Goal: Information Seeking & Learning: Learn about a topic

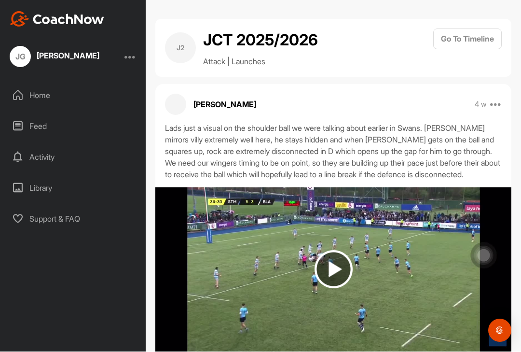
click at [33, 114] on div "Feed" at bounding box center [73, 126] width 136 height 24
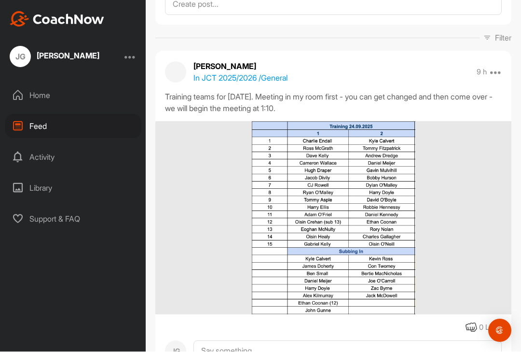
scroll to position [75, 0]
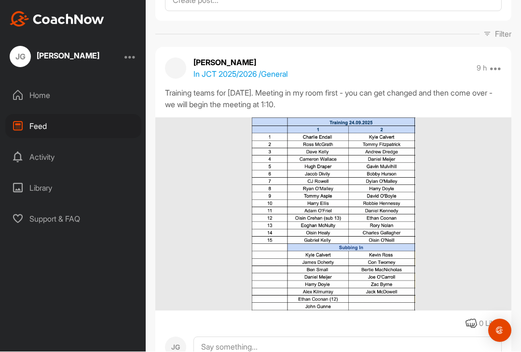
click at [397, 255] on img at bounding box center [333, 214] width 164 height 193
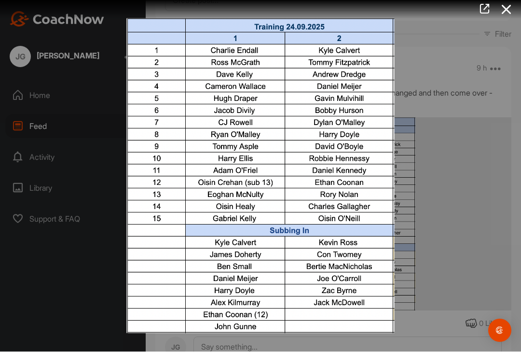
click at [504, 11] on icon at bounding box center [506, 10] width 22 height 18
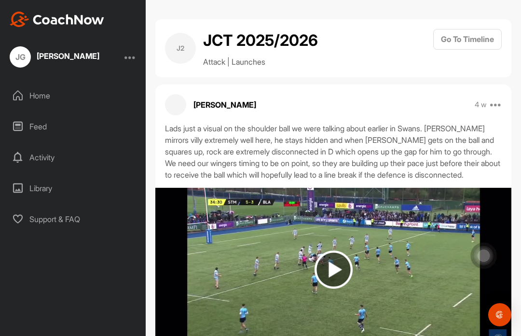
click at [27, 114] on div "Feed" at bounding box center [73, 126] width 136 height 24
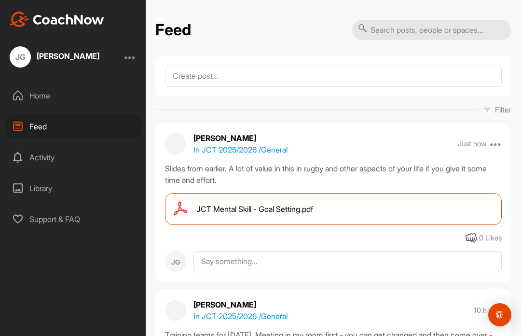
scroll to position [33, 0]
click at [482, 193] on div "JCT Mental Skill - Goal Setting.pdf" at bounding box center [333, 209] width 337 height 32
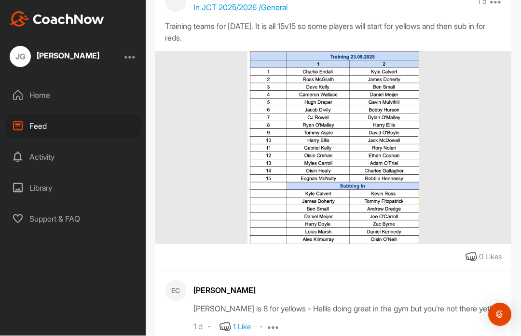
scroll to position [1290, 0]
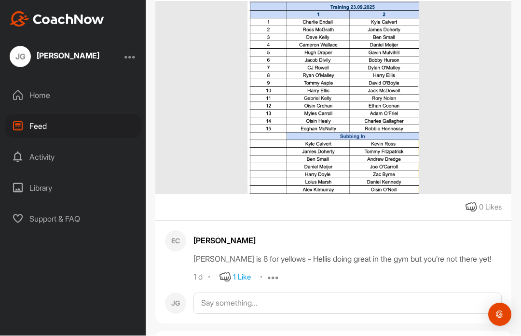
click at [250, 272] on div "1 Like" at bounding box center [242, 277] width 18 height 11
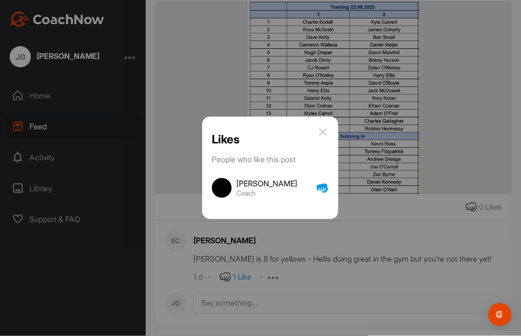
scroll to position [0, 0]
click at [321, 141] on div "Likes People who like this post Cameron Wallace Coach" at bounding box center [270, 168] width 136 height 103
click at [315, 146] on div "Likes People who like this post Cameron Wallace Coach" at bounding box center [270, 168] width 136 height 103
click at [328, 138] on img at bounding box center [323, 132] width 12 height 12
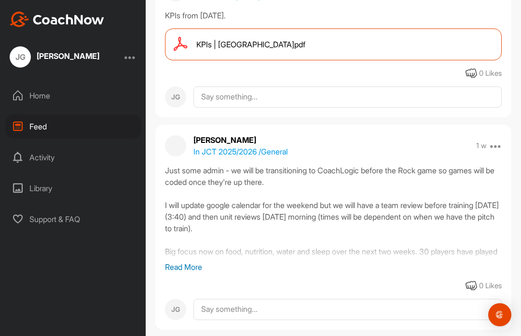
scroll to position [3096, 0]
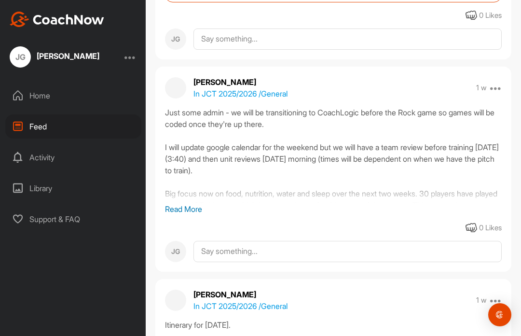
click at [181, 203] on div "Just some admin - we will be transitioning to CoachLogic before the Rock game s…" at bounding box center [333, 155] width 337 height 96
click at [188, 215] on p "Read More" at bounding box center [333, 209] width 337 height 12
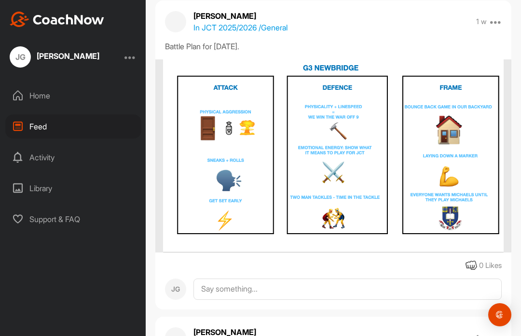
scroll to position [3617, 0]
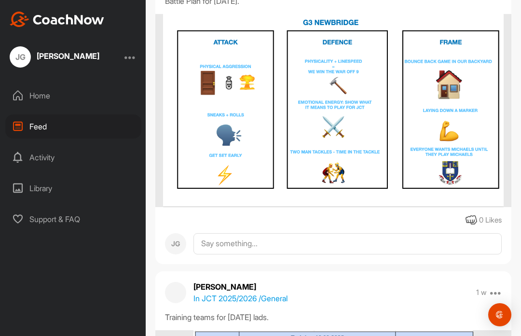
click at [485, 189] on img at bounding box center [333, 110] width 341 height 193
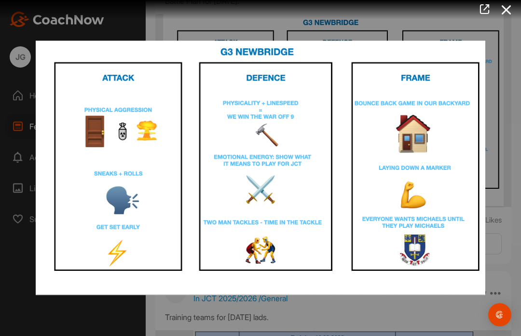
click at [511, 121] on div at bounding box center [260, 168] width 521 height 336
